Goal: Find specific page/section: Find specific page/section

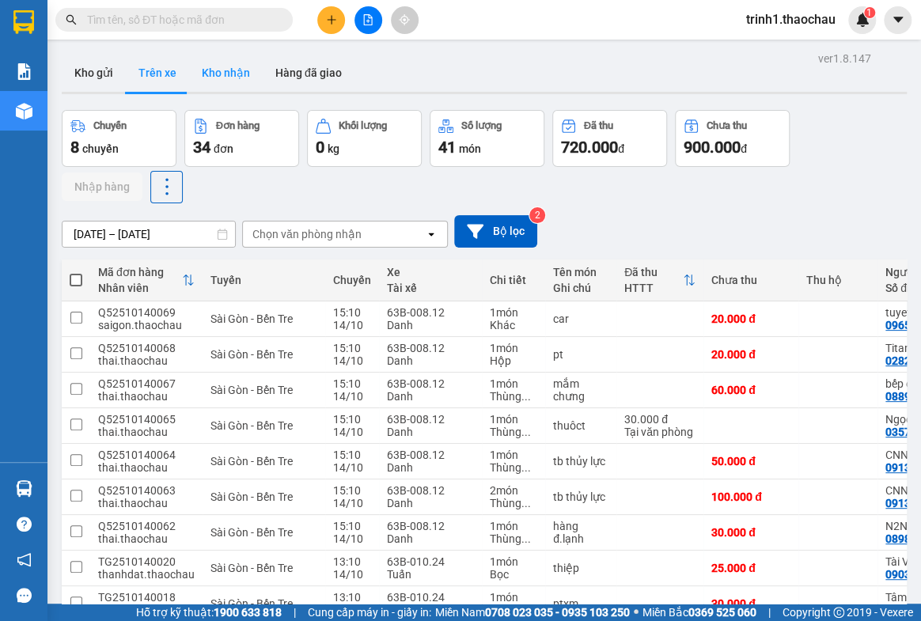
click at [232, 73] on button "Kho nhận" at bounding box center [226, 73] width 74 height 38
type input "08/10/2025 – 14/10/2025"
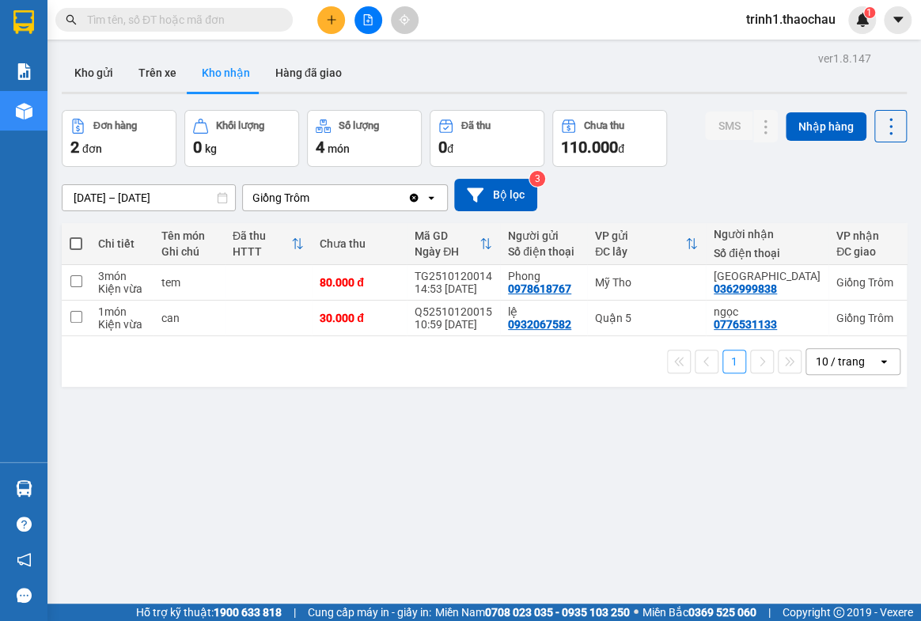
click at [111, 136] on div "2 đơn" at bounding box center [118, 147] width 97 height 22
click at [153, 139] on div "2 đơn" at bounding box center [118, 147] width 97 height 22
click at [142, 138] on div "2 đơn" at bounding box center [118, 147] width 97 height 22
drag, startPoint x: 119, startPoint y: 130, endPoint x: 307, endPoint y: 139, distance: 188.5
click at [127, 127] on div "Đơn hàng" at bounding box center [114, 125] width 43 height 11
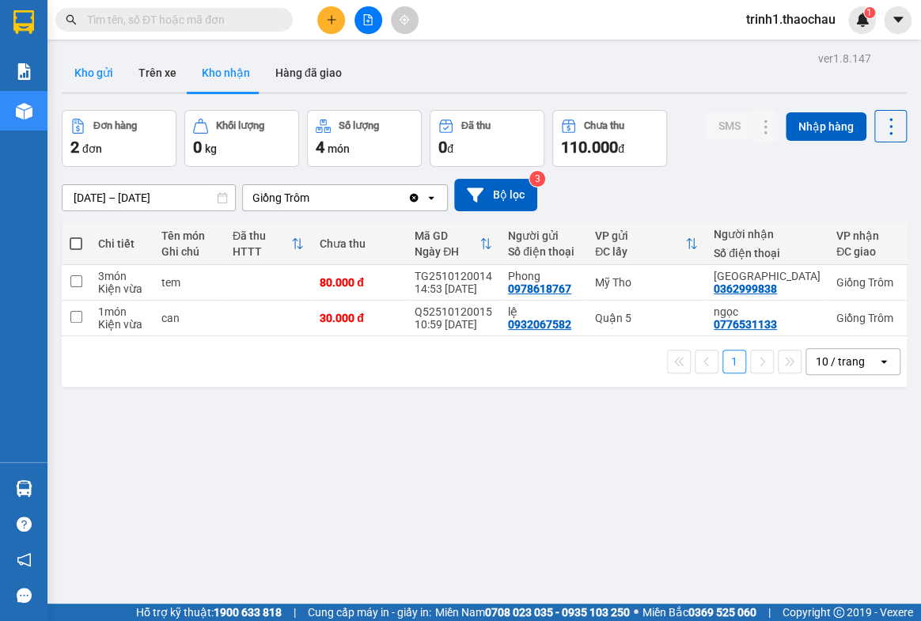
click at [99, 74] on button "Kho gửi" at bounding box center [94, 73] width 64 height 38
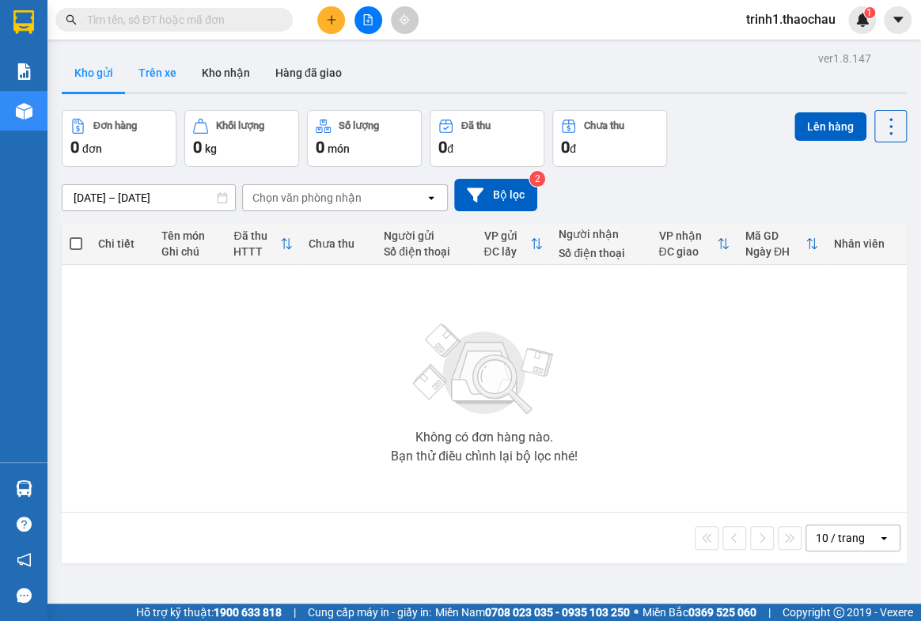
click at [167, 71] on button "Trên xe" at bounding box center [157, 73] width 63 height 38
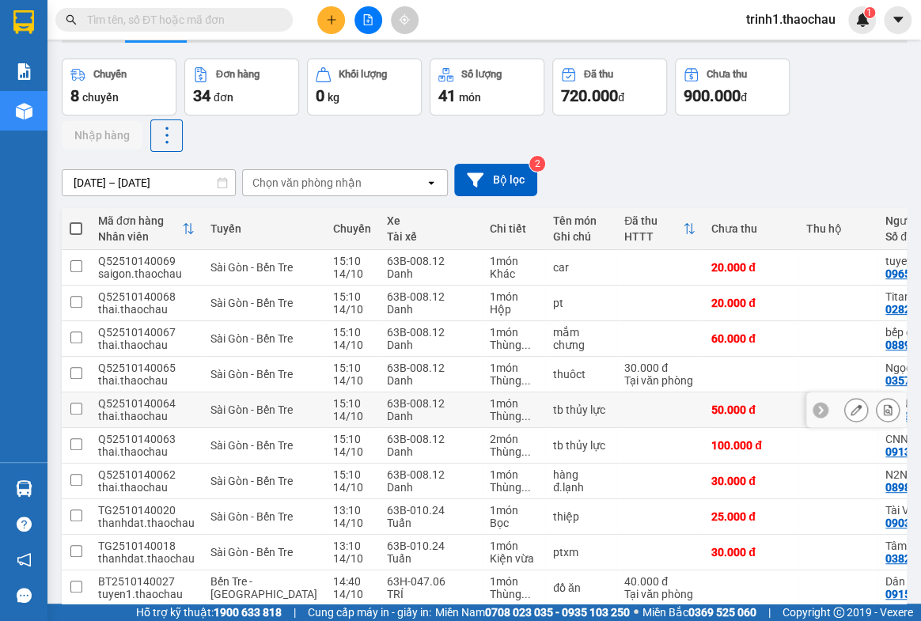
scroll to position [123, 0]
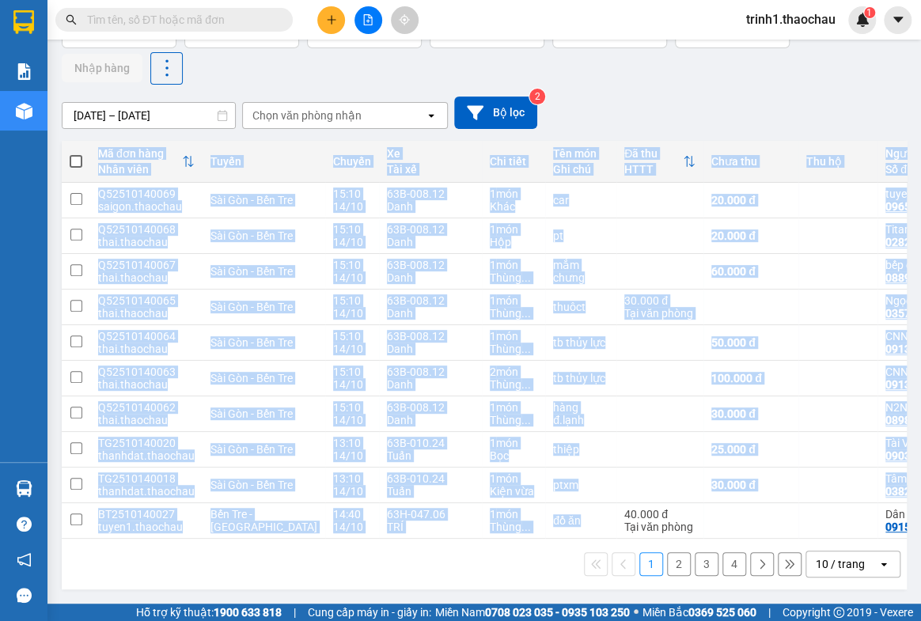
drag, startPoint x: 561, startPoint y: 531, endPoint x: 601, endPoint y: 532, distance: 40.3
click at [605, 532] on div "Mã đơn hàng Nhân viên Tuyến Chuyến Xe Tài xế Chi tiết Tên món Ghi chú Đã thu HT…" at bounding box center [484, 340] width 845 height 398
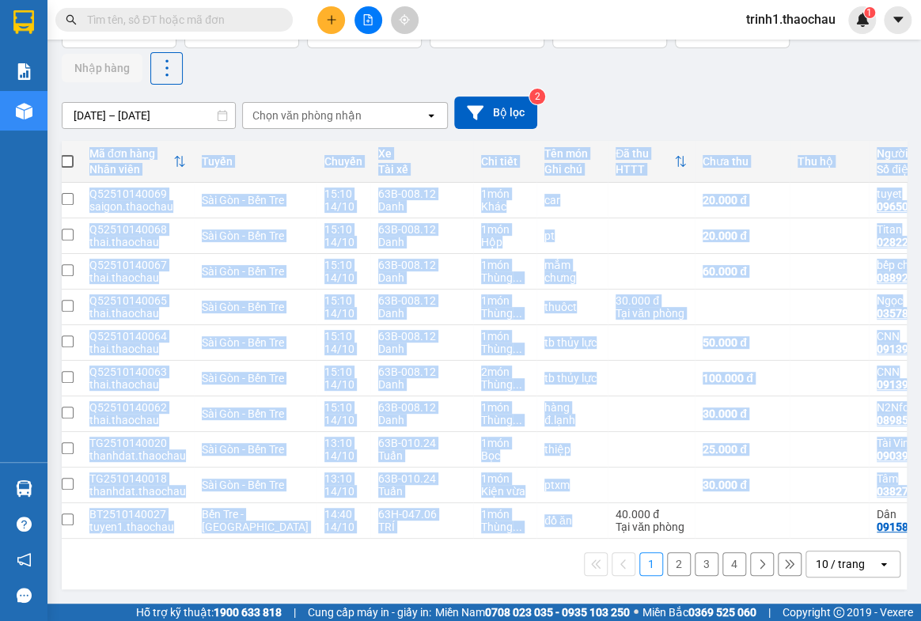
scroll to position [0, 0]
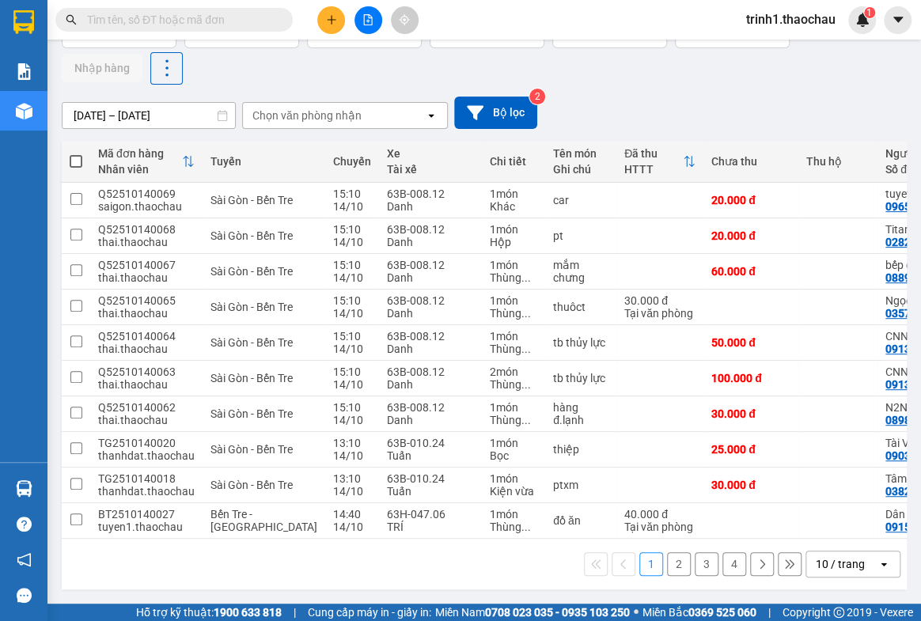
click at [465, 573] on div "1 2 3 4 10 / trang open" at bounding box center [484, 563] width 832 height 27
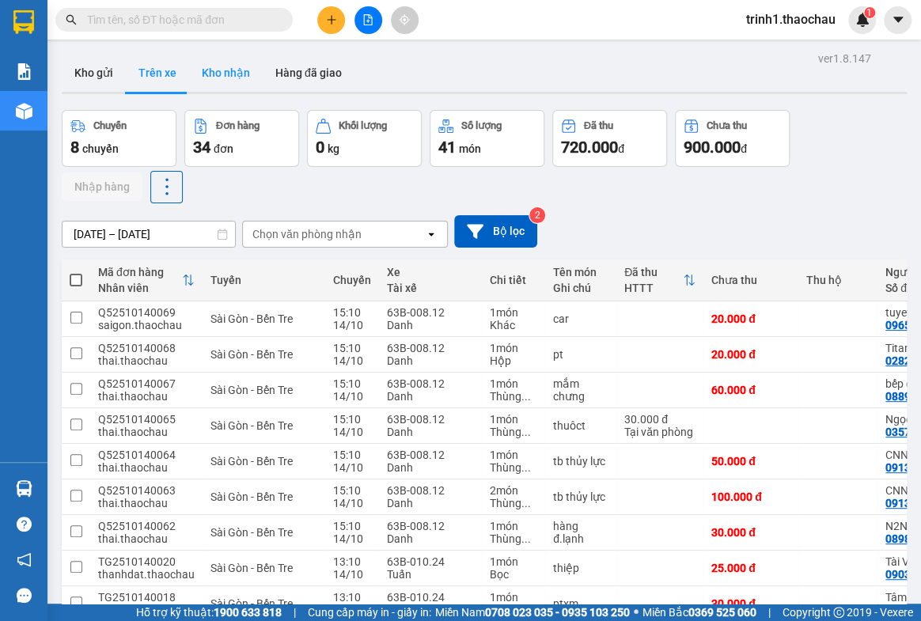
click at [237, 72] on button "Kho nhận" at bounding box center [226, 73] width 74 height 38
type input "08/10/2025 – 14/10/2025"
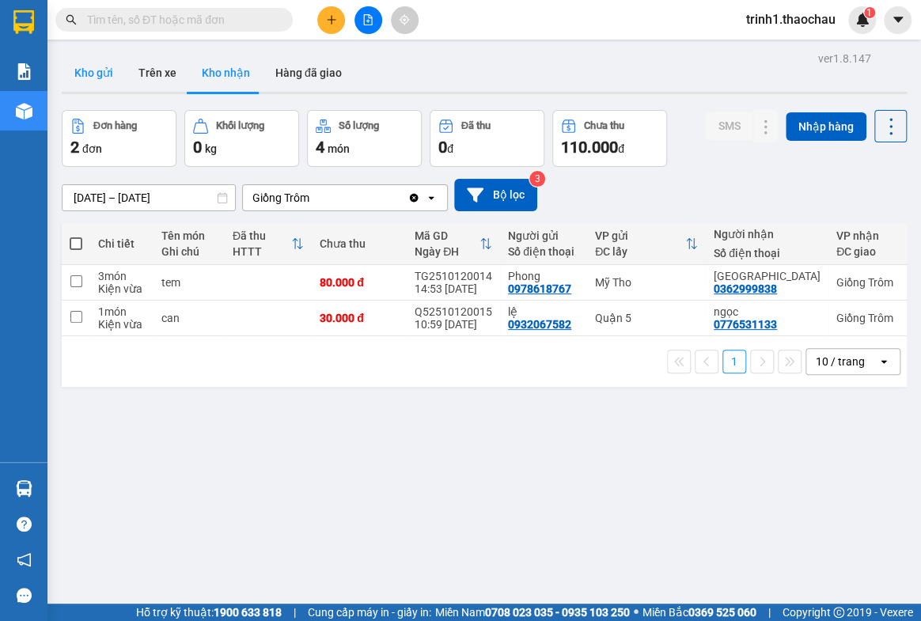
click at [113, 74] on button "Kho gửi" at bounding box center [94, 73] width 64 height 38
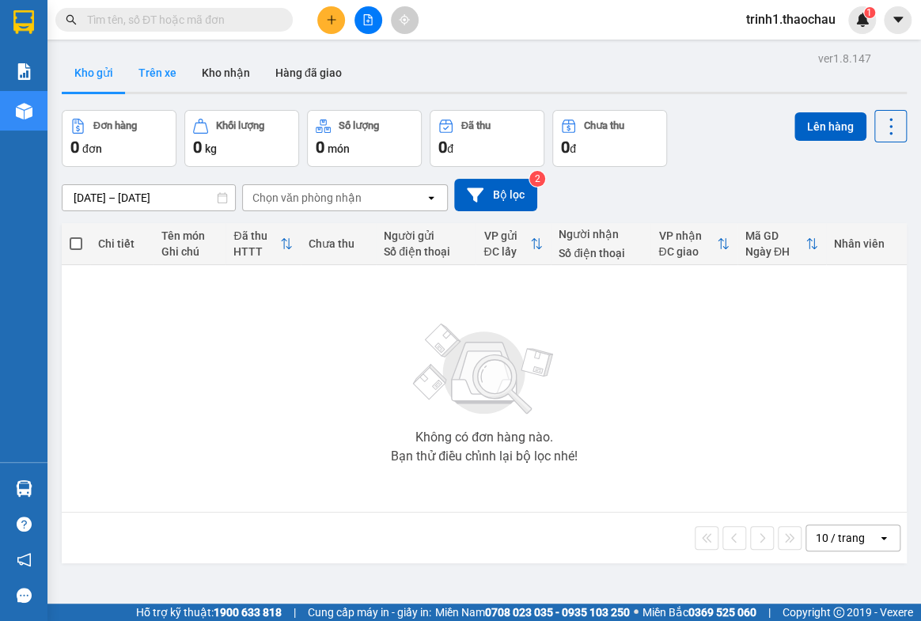
click at [158, 78] on button "Trên xe" at bounding box center [157, 73] width 63 height 38
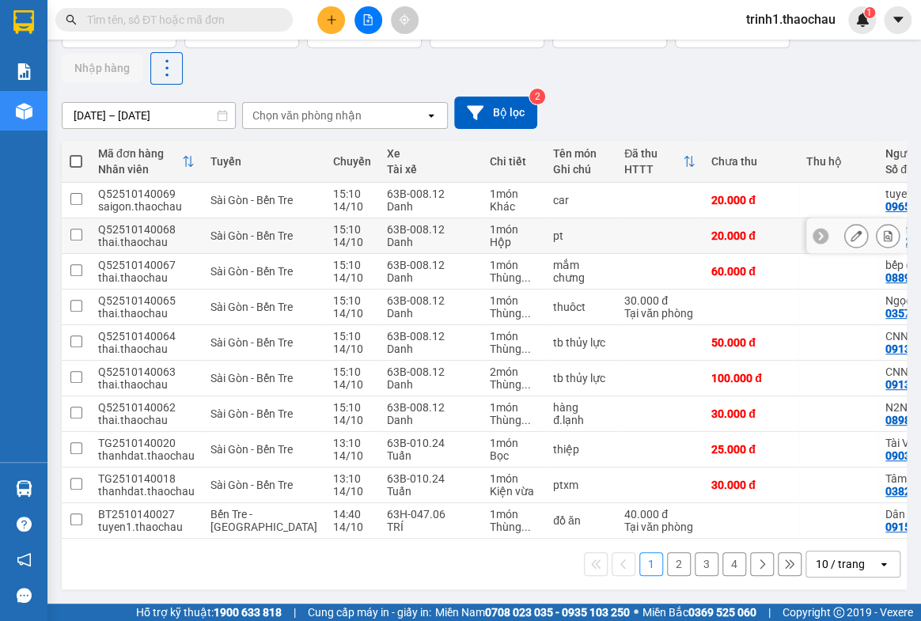
scroll to position [51, 0]
